Goal: Transaction & Acquisition: Purchase product/service

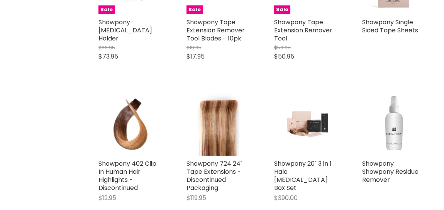
scroll to position [386, 0]
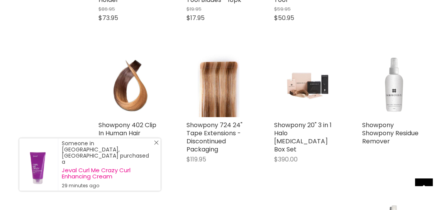
click at [155, 145] on icon "Close Icon" at bounding box center [156, 142] width 5 height 5
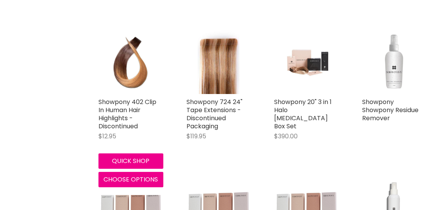
scroll to position [424, 0]
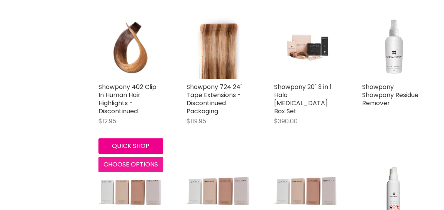
click at [129, 164] on span "Choose options" at bounding box center [130, 164] width 54 height 9
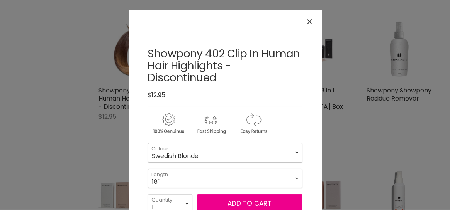
click at [292, 143] on select "Swedish Blonde Black Honey Blonde Dark Brown Mid Brown Honey Ginger" at bounding box center [225, 152] width 154 height 19
click at [70, 159] on div "Click or scroll to zoom Tap or pinch to zoom" at bounding box center [225, 105] width 450 height 210
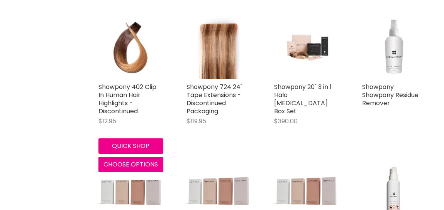
click at [133, 80] on div "Showpony 402 Clip In Human Hair Highlights - Discontinued $12.95 Showpony Quick…" at bounding box center [131, 94] width 80 height 174
click at [133, 56] on img "Main content" at bounding box center [130, 46] width 43 height 65
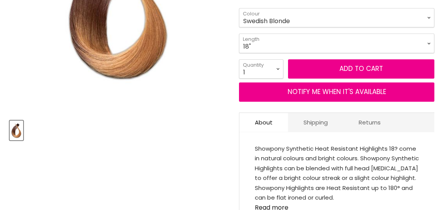
scroll to position [270, 0]
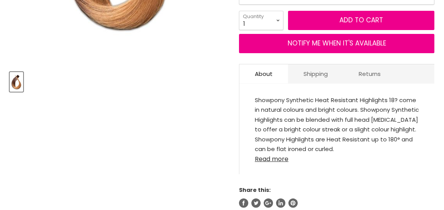
click at [275, 157] on link "Read more" at bounding box center [337, 157] width 164 height 12
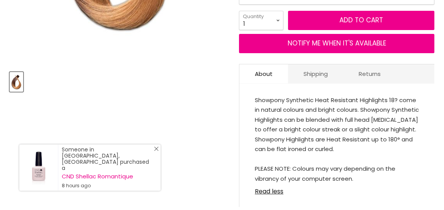
click at [156, 151] on icon "Close Icon" at bounding box center [156, 149] width 5 height 5
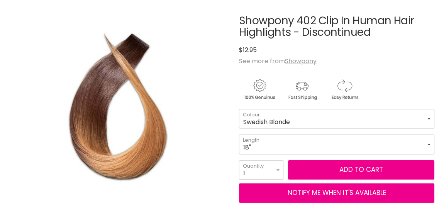
scroll to position [115, 0]
